Goal: Navigation & Orientation: Understand site structure

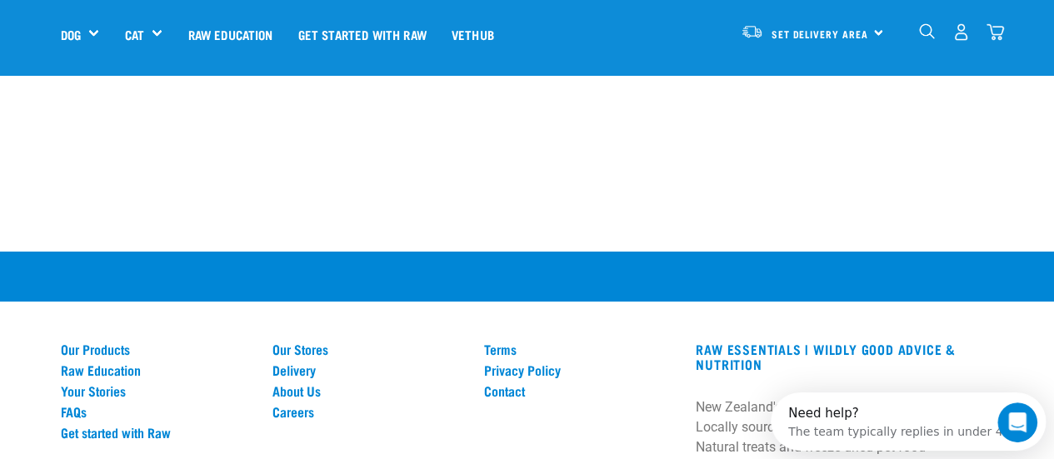
scroll to position [2916, 0]
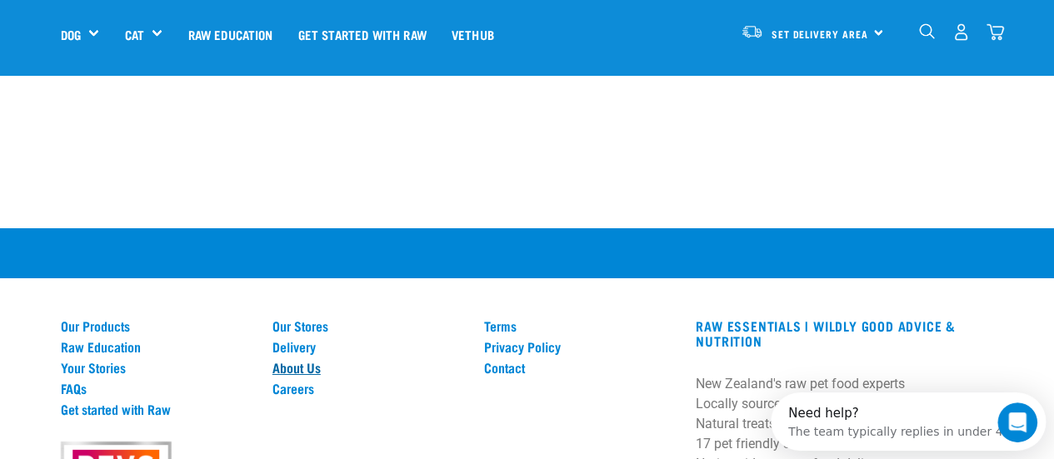
click at [322, 362] on link "About Us" at bounding box center [368, 367] width 192 height 15
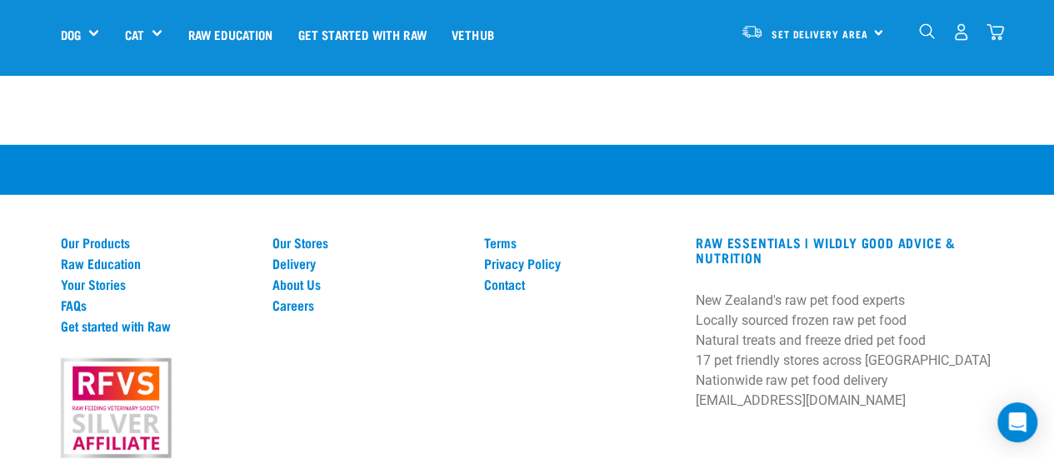
scroll to position [2500, 0]
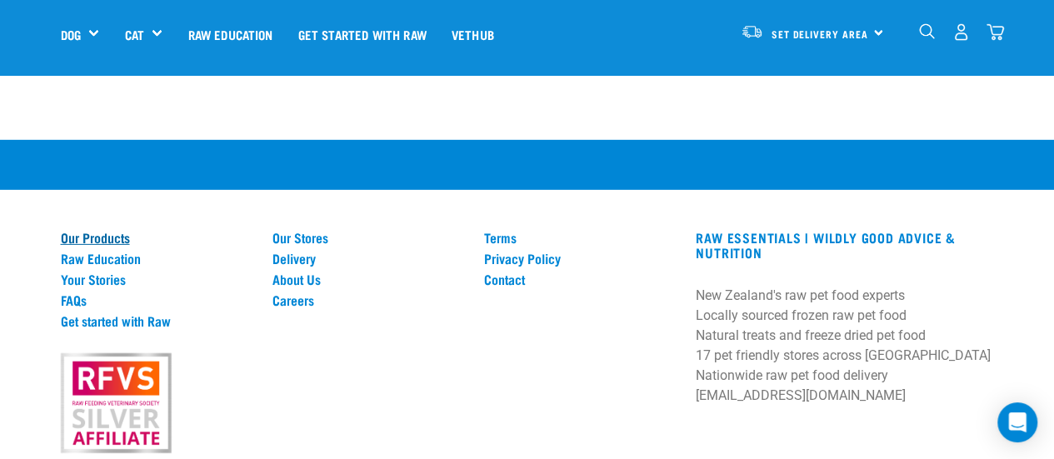
click at [87, 230] on link "Our Products" at bounding box center [157, 237] width 192 height 15
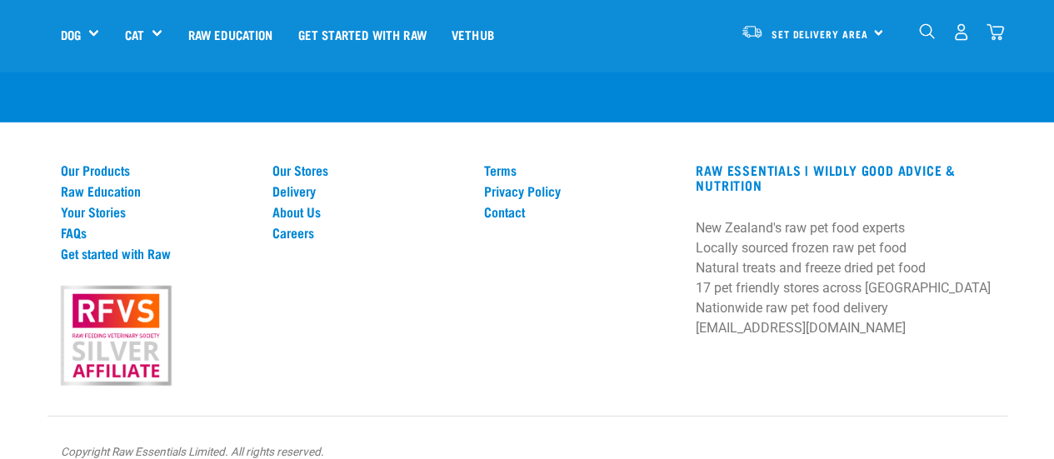
scroll to position [2500, 0]
